Goal: Task Accomplishment & Management: Manage account settings

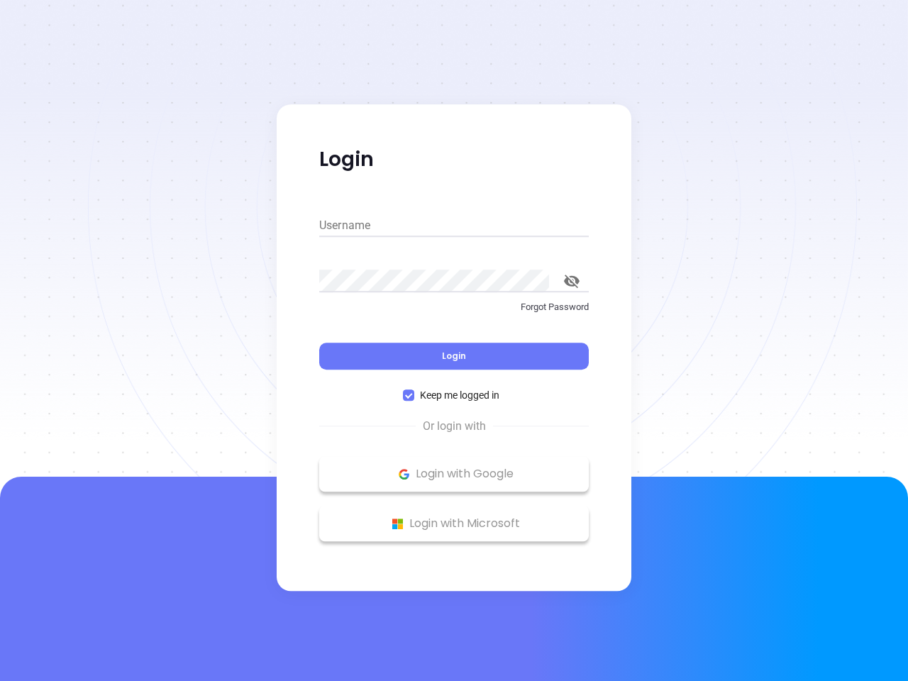
click at [454, 340] on div "Login" at bounding box center [453, 348] width 269 height 44
click at [454, 226] on input "Username" at bounding box center [453, 225] width 269 height 23
click at [572, 281] on icon "toggle password visibility" at bounding box center [572, 280] width 16 height 13
click at [454, 356] on span "Login" at bounding box center [454, 356] width 24 height 12
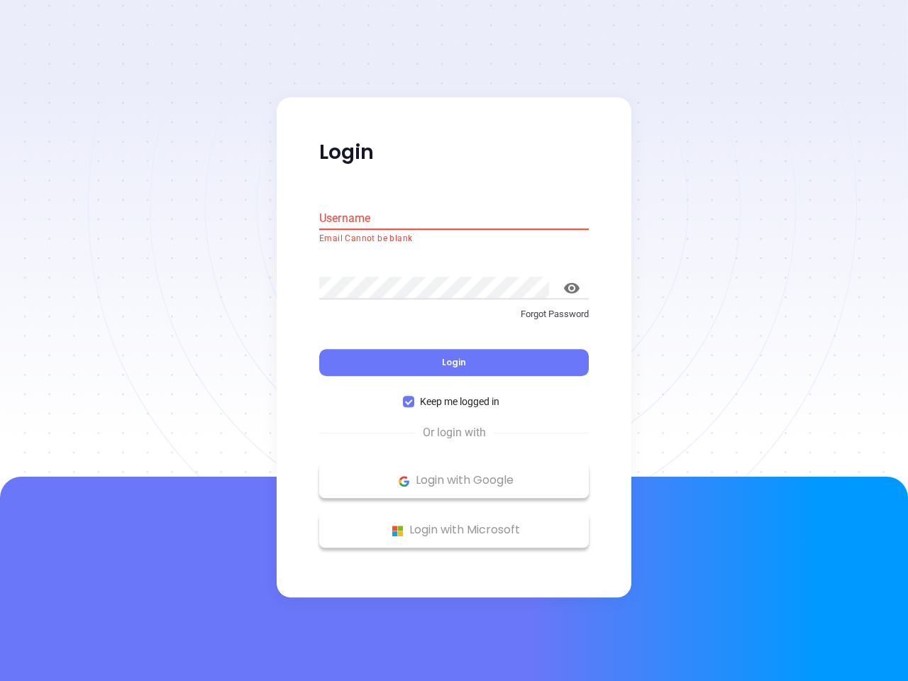
click at [454, 395] on span "Keep me logged in" at bounding box center [459, 402] width 91 height 16
click at [414, 396] on input "Keep me logged in" at bounding box center [408, 401] width 11 height 11
checkbox input "false"
click at [454, 474] on p "Login with Google" at bounding box center [453, 480] width 255 height 21
click at [454, 523] on p "Login with Microsoft" at bounding box center [453, 530] width 255 height 21
